Goal: Use online tool/utility: Utilize a website feature to perform a specific function

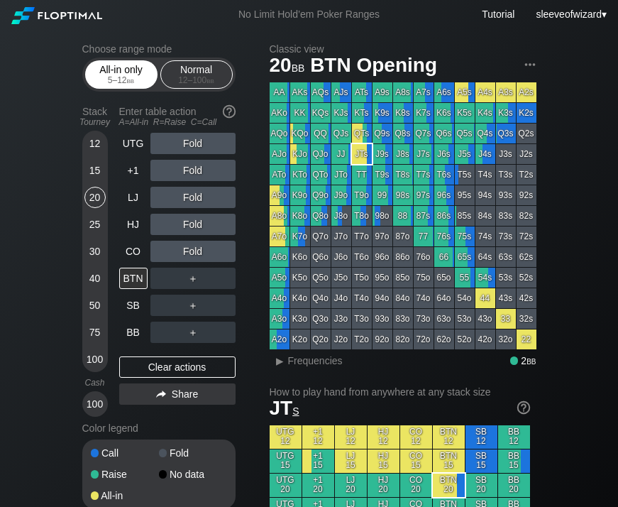
click at [130, 74] on div "All-in only 5 – 12 bb" at bounding box center [121, 74] width 65 height 27
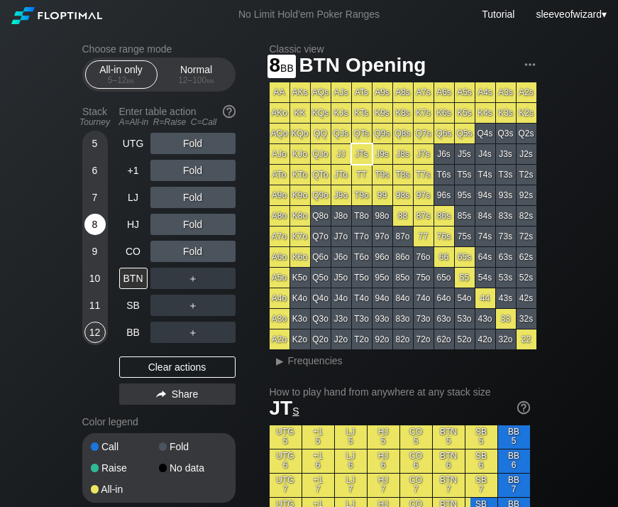
click at [98, 225] on div "8" at bounding box center [94, 224] width 21 height 21
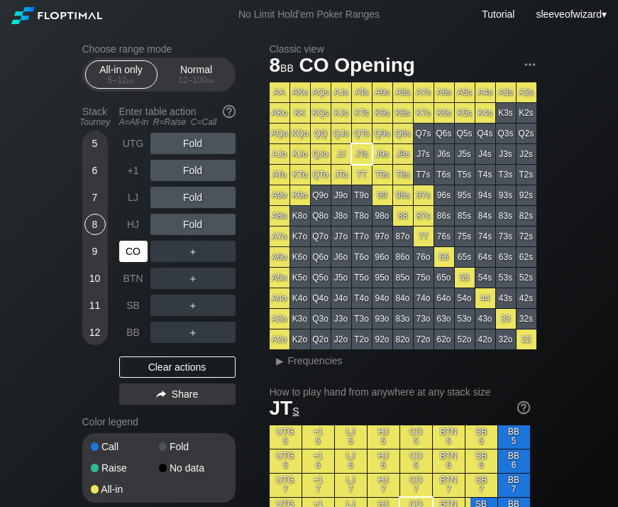
click at [141, 250] on div "CO" at bounding box center [133, 250] width 28 height 21
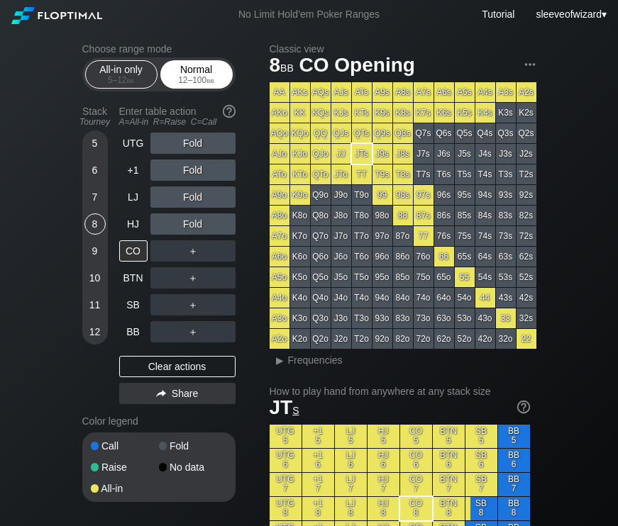
click at [219, 79] on div "12 – 100 bb" at bounding box center [197, 80] width 60 height 10
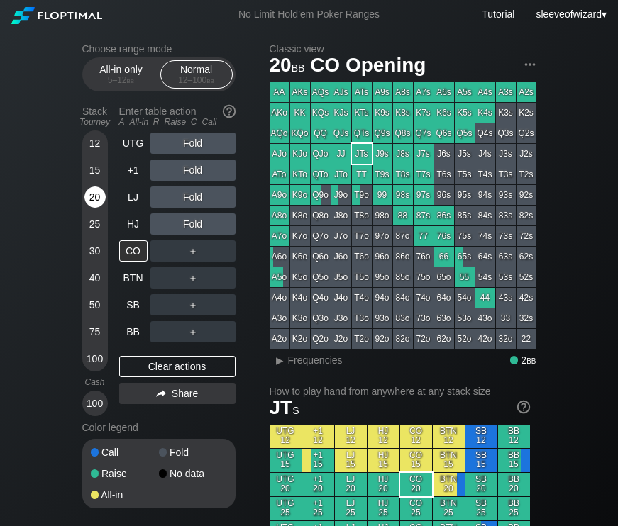
click at [94, 192] on div "20" at bounding box center [94, 197] width 21 height 21
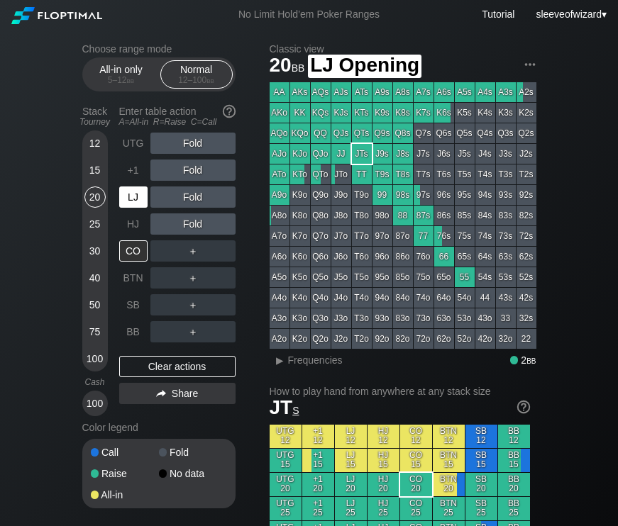
click at [135, 201] on div "LJ" at bounding box center [133, 197] width 28 height 21
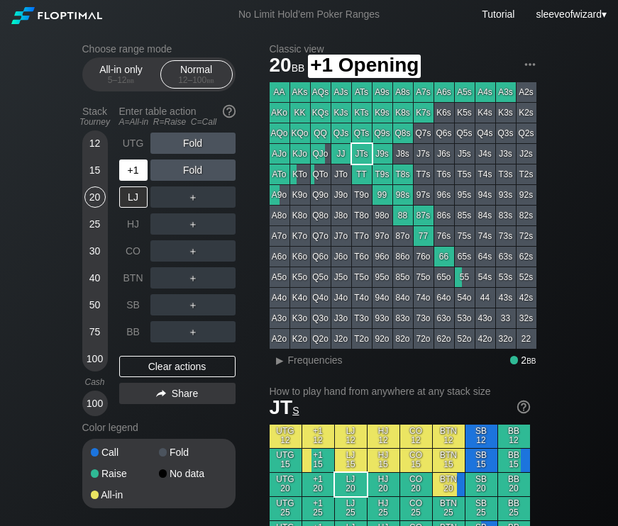
click at [133, 176] on div "+1" at bounding box center [133, 170] width 28 height 21
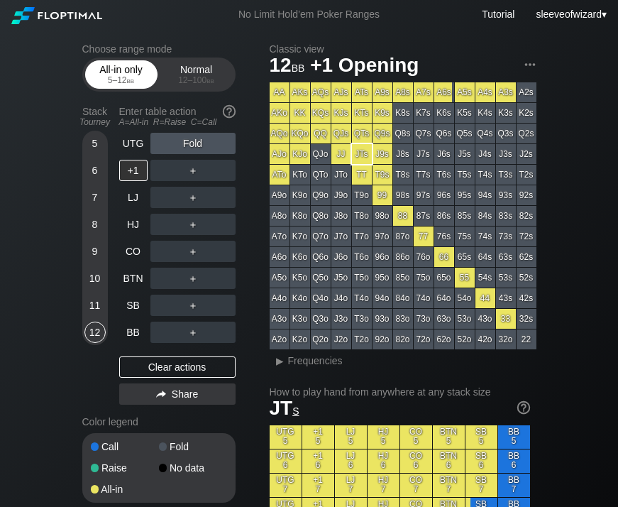
click at [135, 78] on div "5 – 12 bb" at bounding box center [122, 80] width 60 height 10
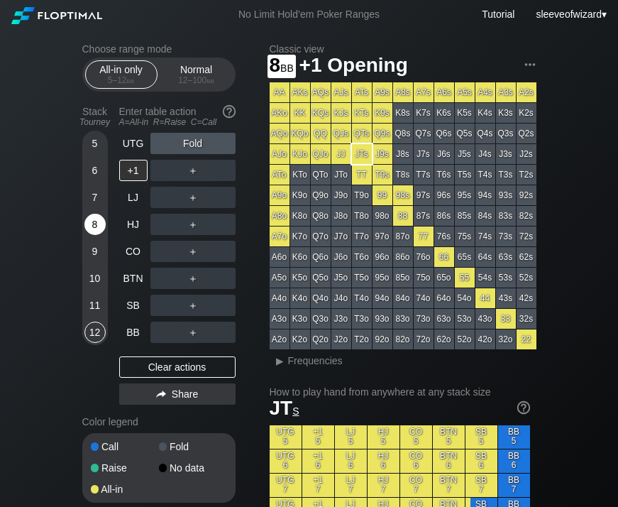
click at [99, 214] on div "8" at bounding box center [94, 227] width 21 height 27
click at [94, 195] on div "7" at bounding box center [94, 197] width 21 height 21
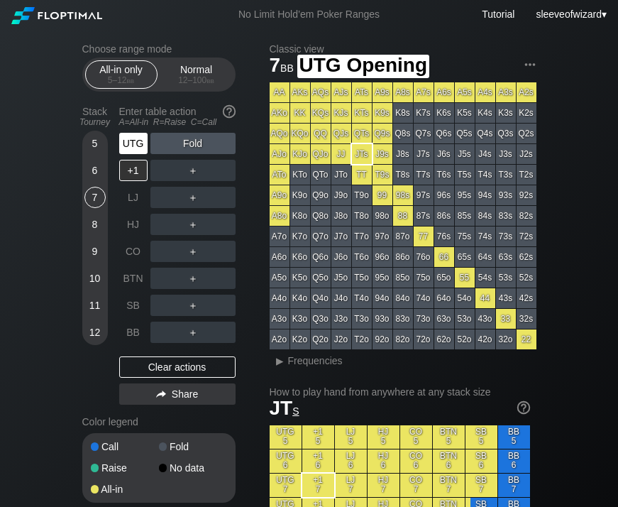
click at [131, 141] on div "UTG" at bounding box center [133, 143] width 28 height 21
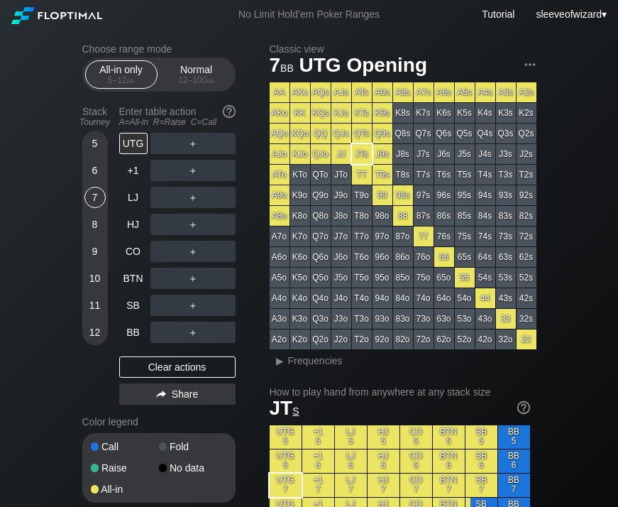
click at [96, 132] on div "Stack Tourney" at bounding box center [95, 116] width 37 height 33
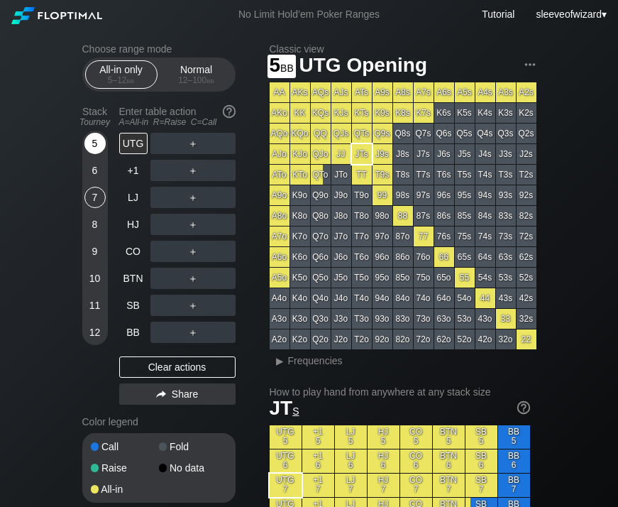
click at [94, 140] on div "5" at bounding box center [94, 143] width 21 height 21
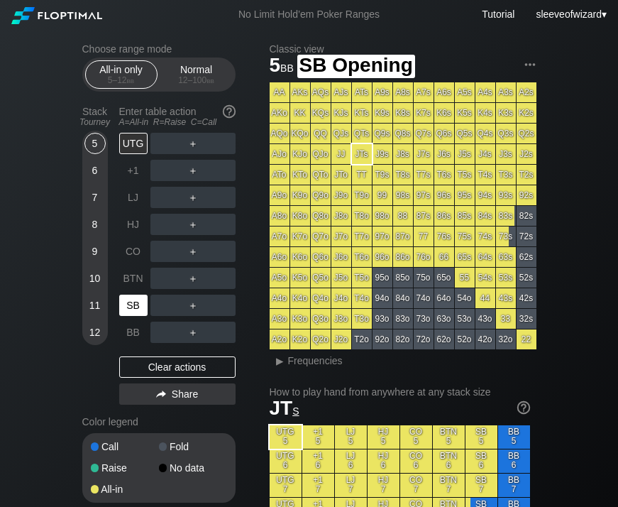
click at [132, 305] on div "SB" at bounding box center [133, 304] width 28 height 21
